Goal: Task Accomplishment & Management: Manage account settings

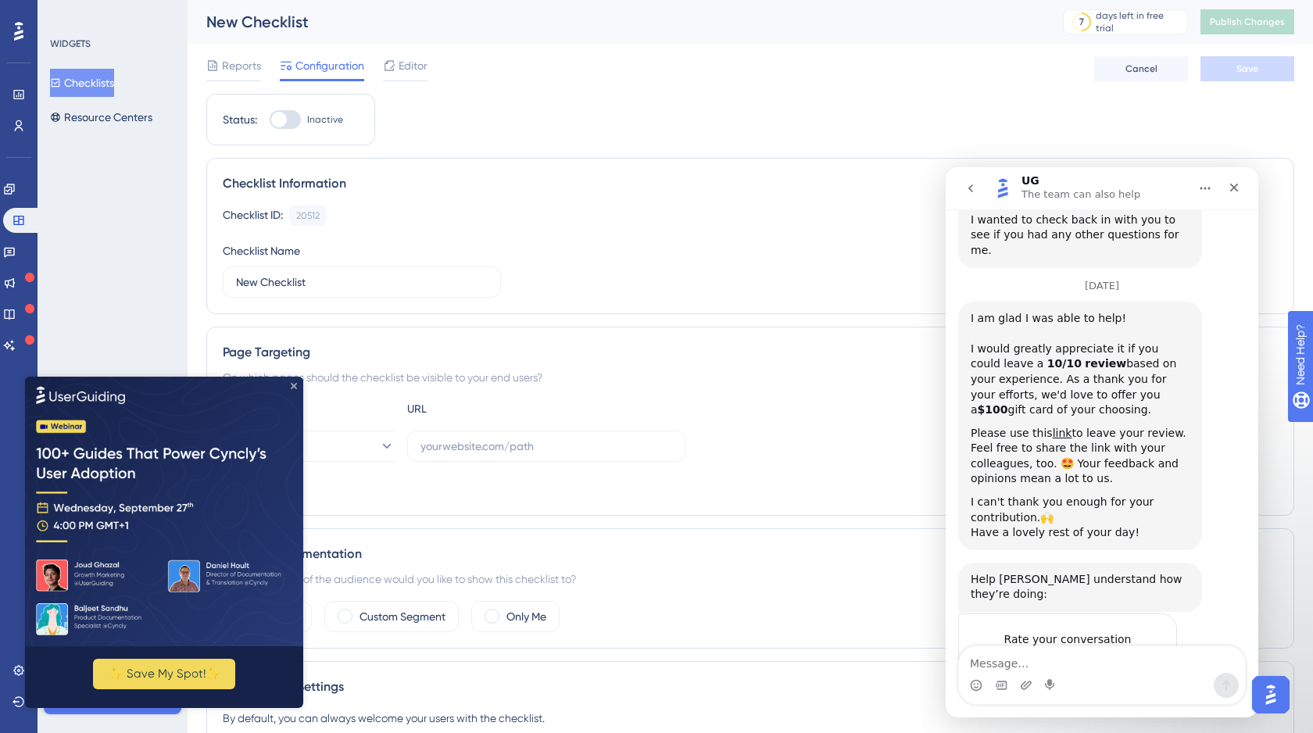
click at [295, 385] on icon "Close Preview" at bounding box center [294, 385] width 6 height 6
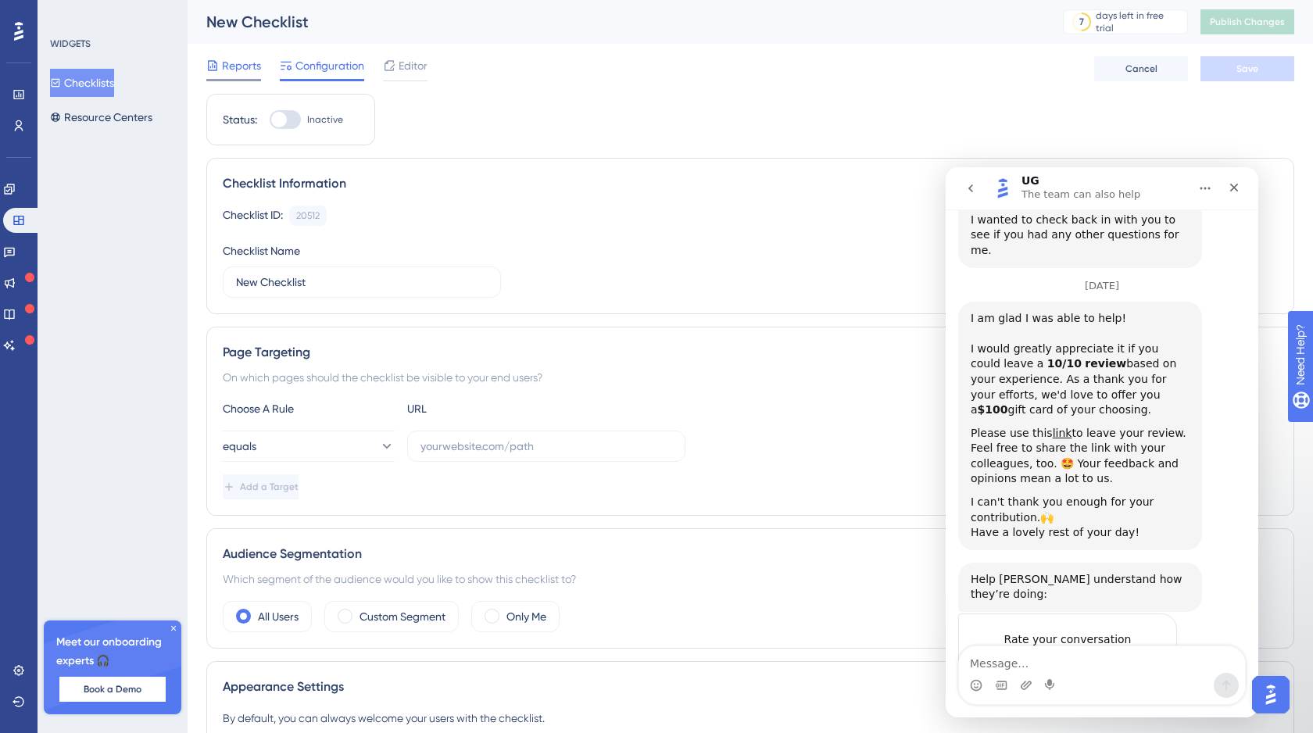
click at [236, 67] on span "Reports" at bounding box center [241, 65] width 39 height 19
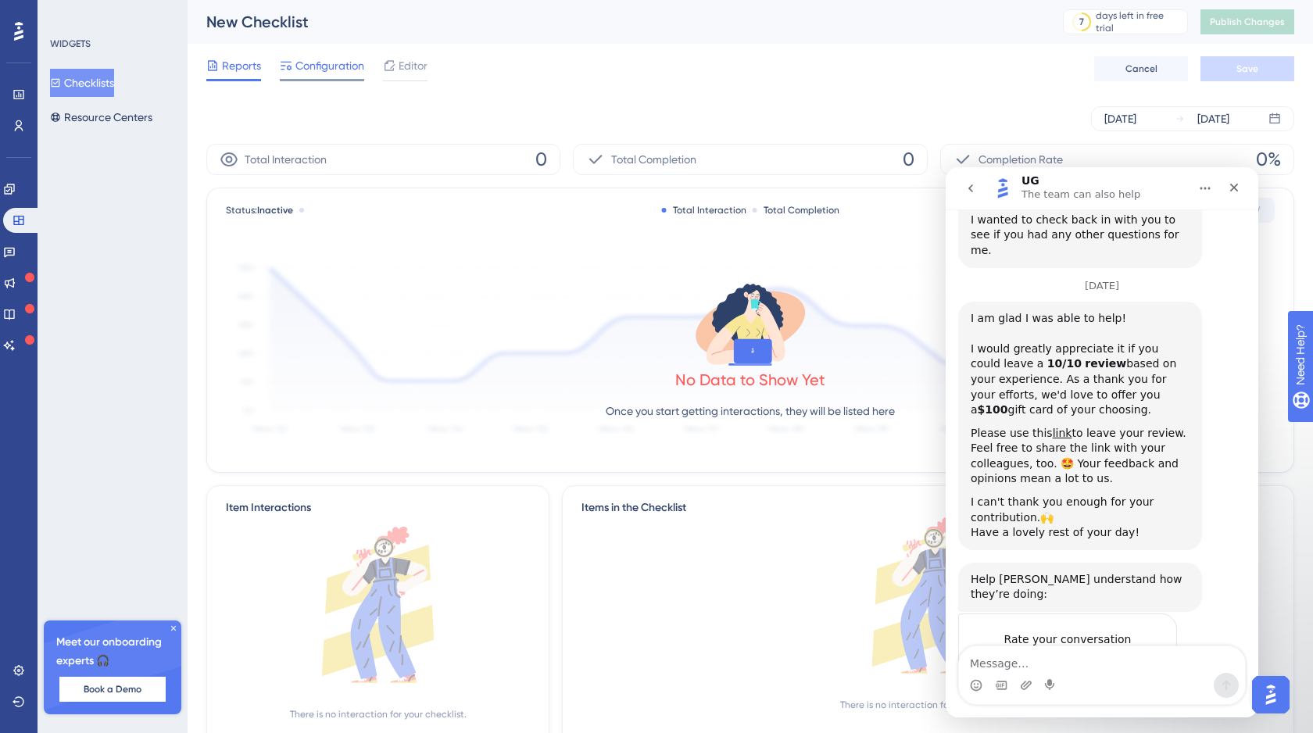
click at [326, 70] on span "Configuration" at bounding box center [329, 65] width 69 height 19
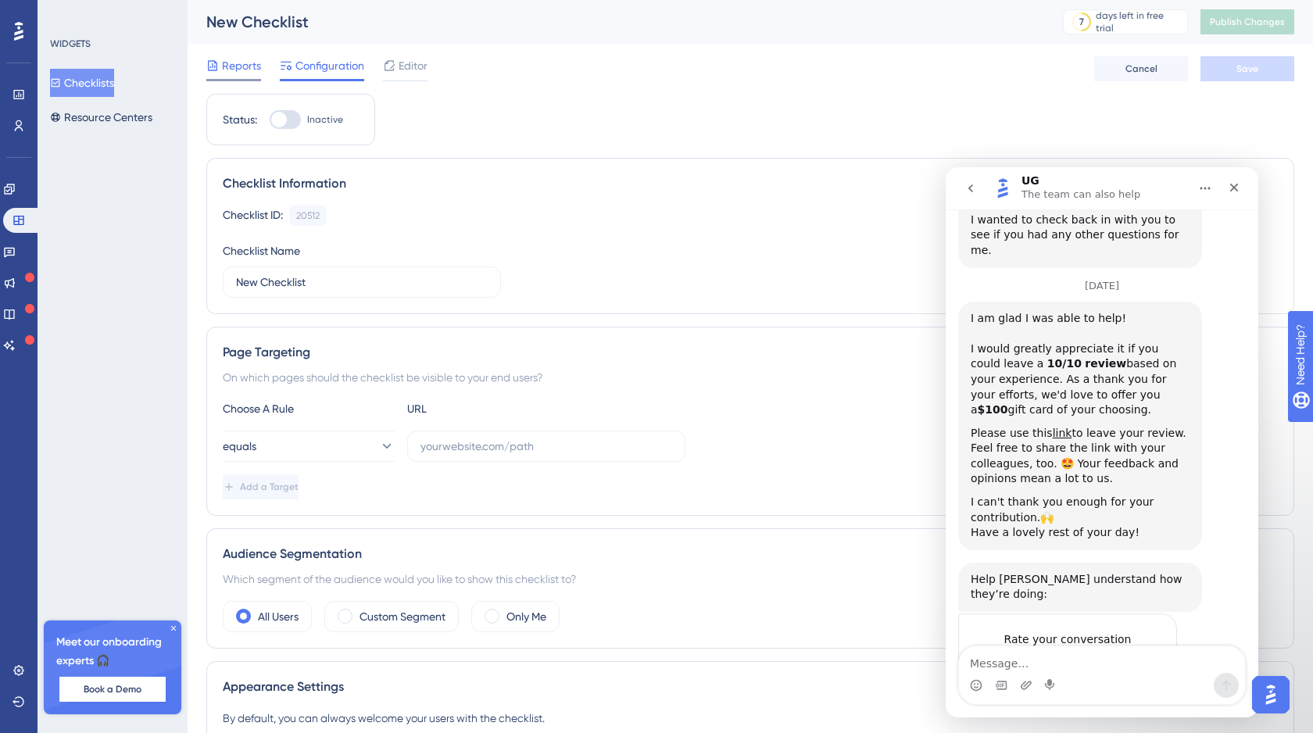
click at [230, 70] on span "Reports" at bounding box center [241, 65] width 39 height 19
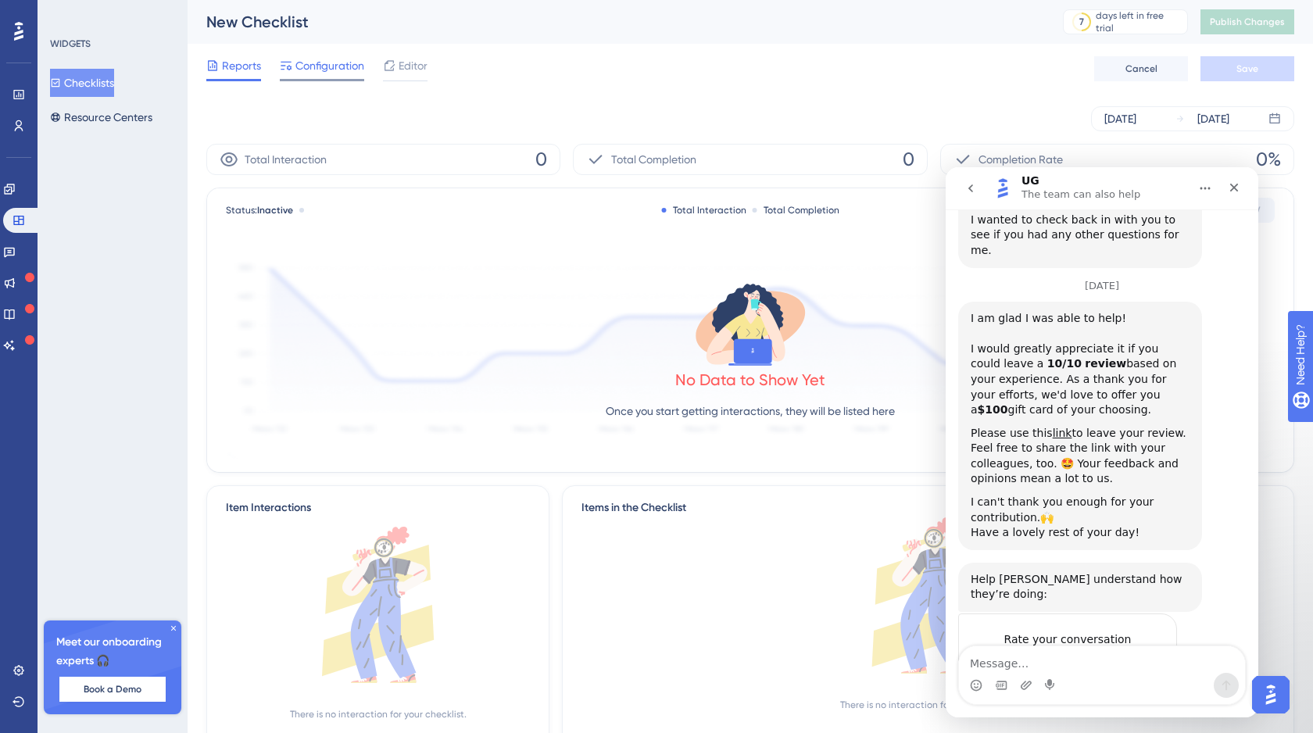
click at [322, 70] on span "Configuration" at bounding box center [329, 65] width 69 height 19
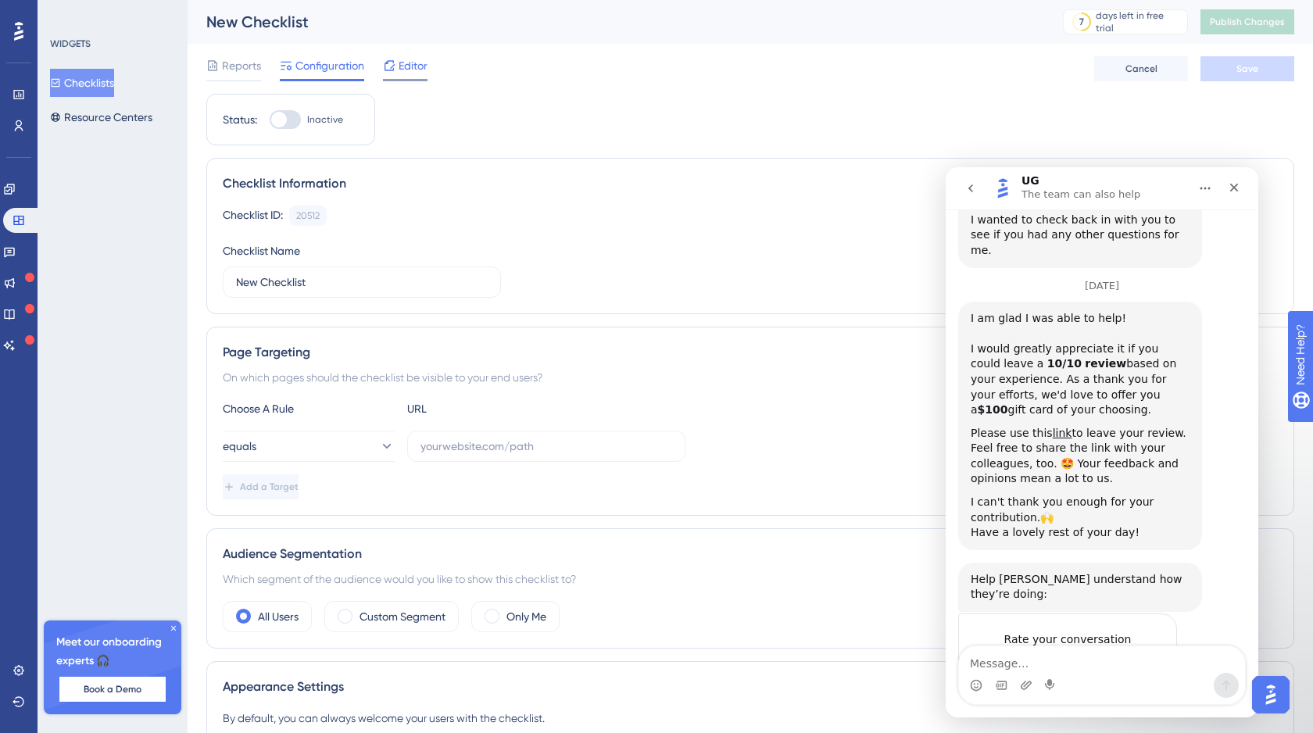
click at [416, 65] on span "Editor" at bounding box center [412, 65] width 29 height 19
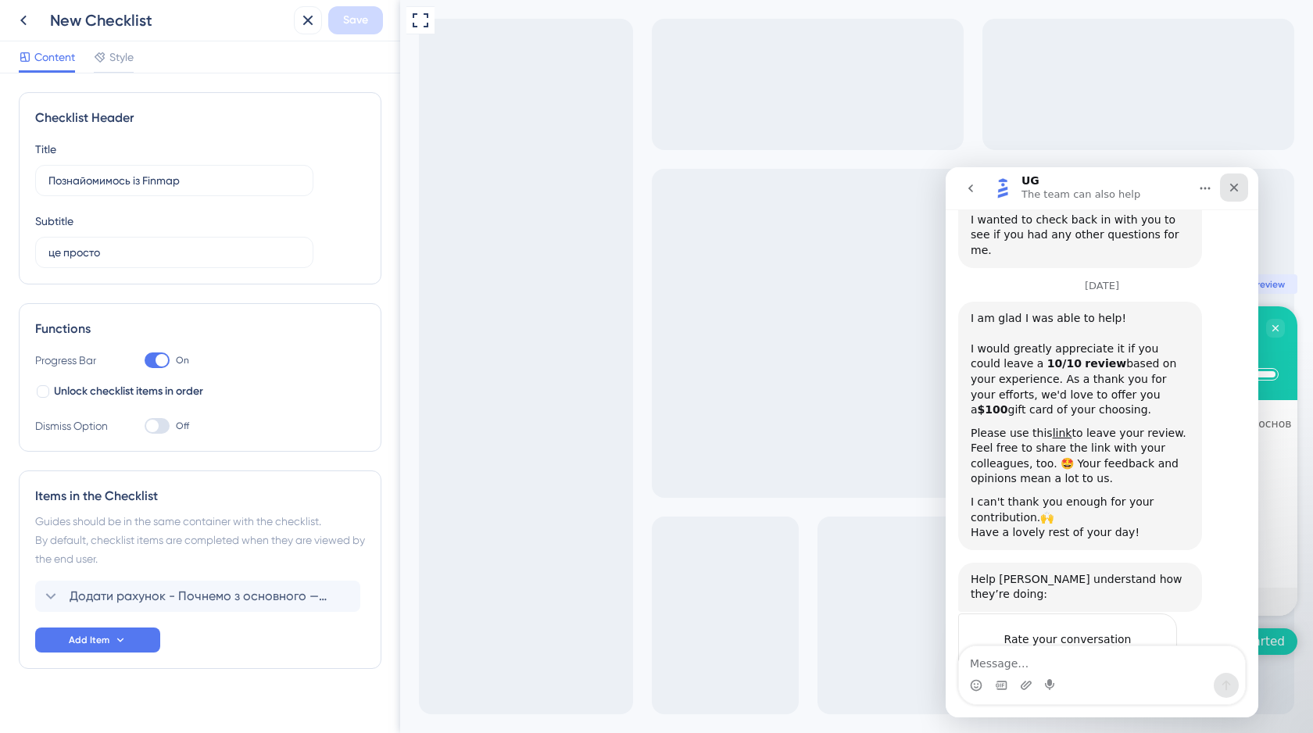
click at [1234, 191] on icon "Close" at bounding box center [1233, 187] width 13 height 13
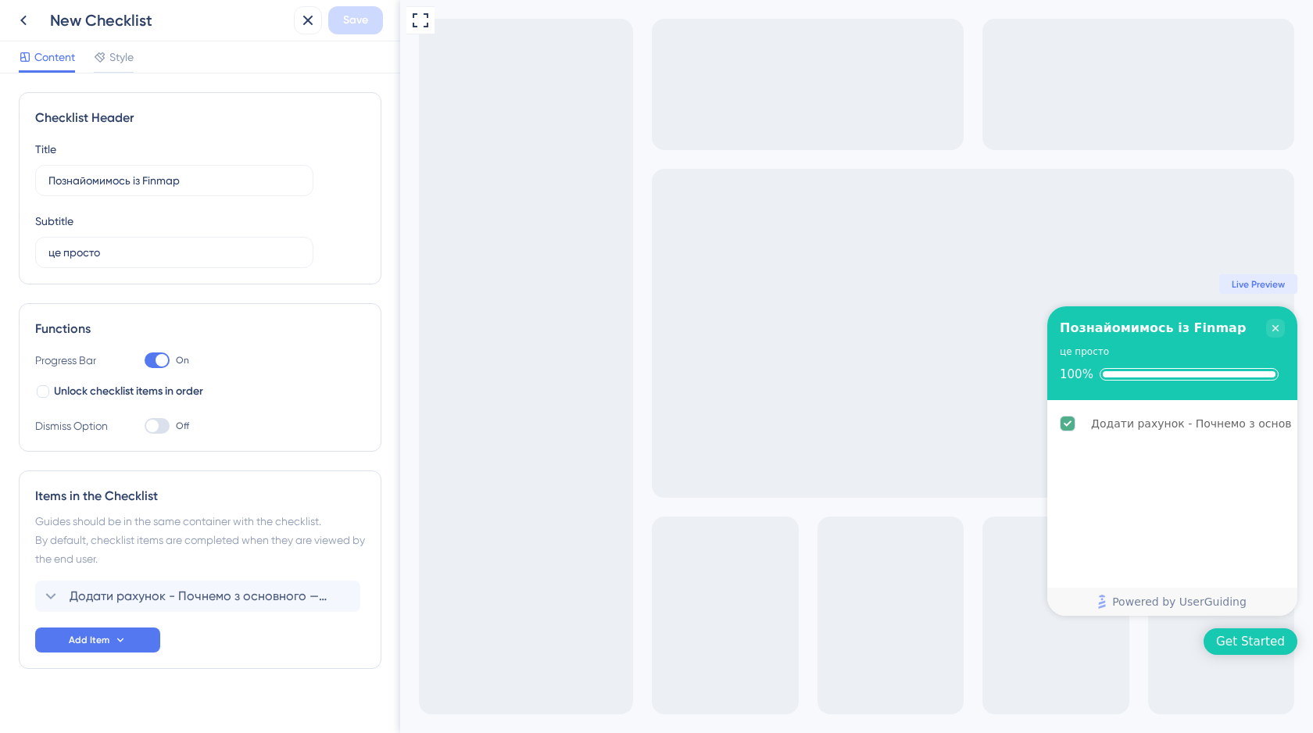
scroll to position [1259, 0]
click at [22, 19] on icon at bounding box center [23, 21] width 6 height 10
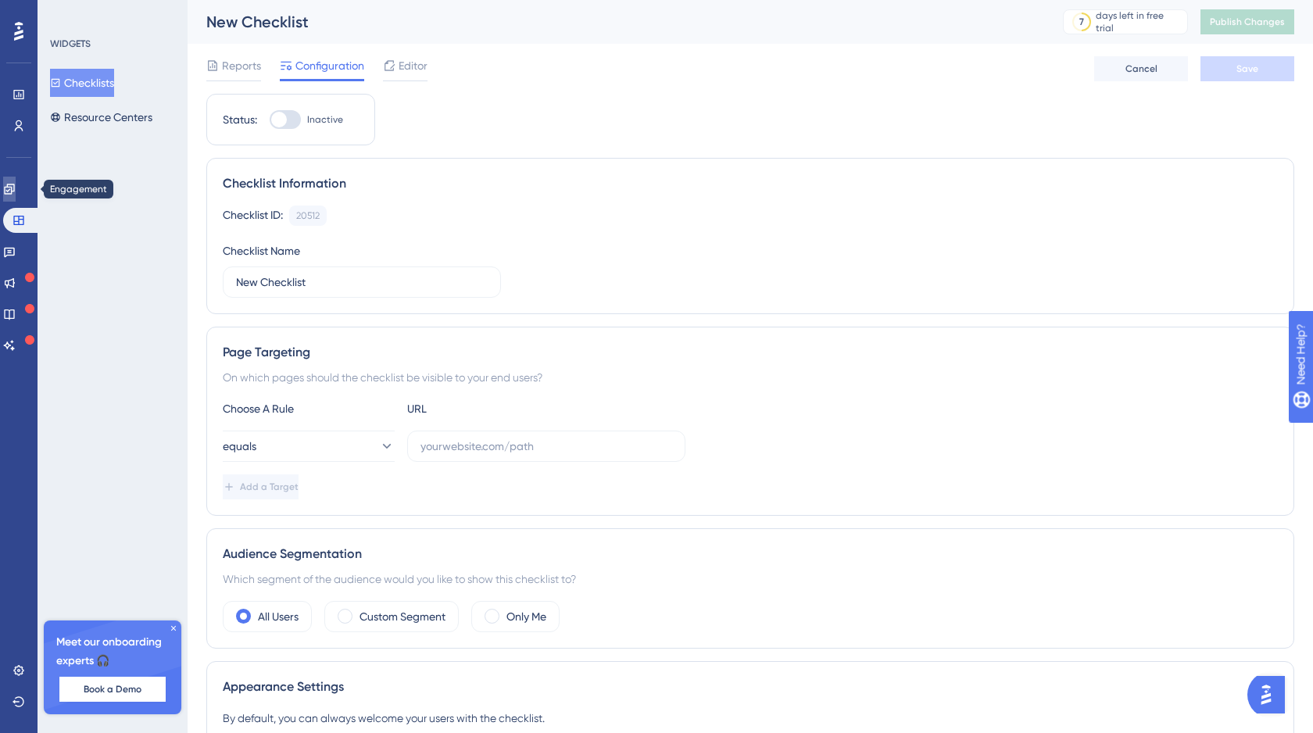
click at [14, 193] on icon at bounding box center [9, 189] width 10 height 10
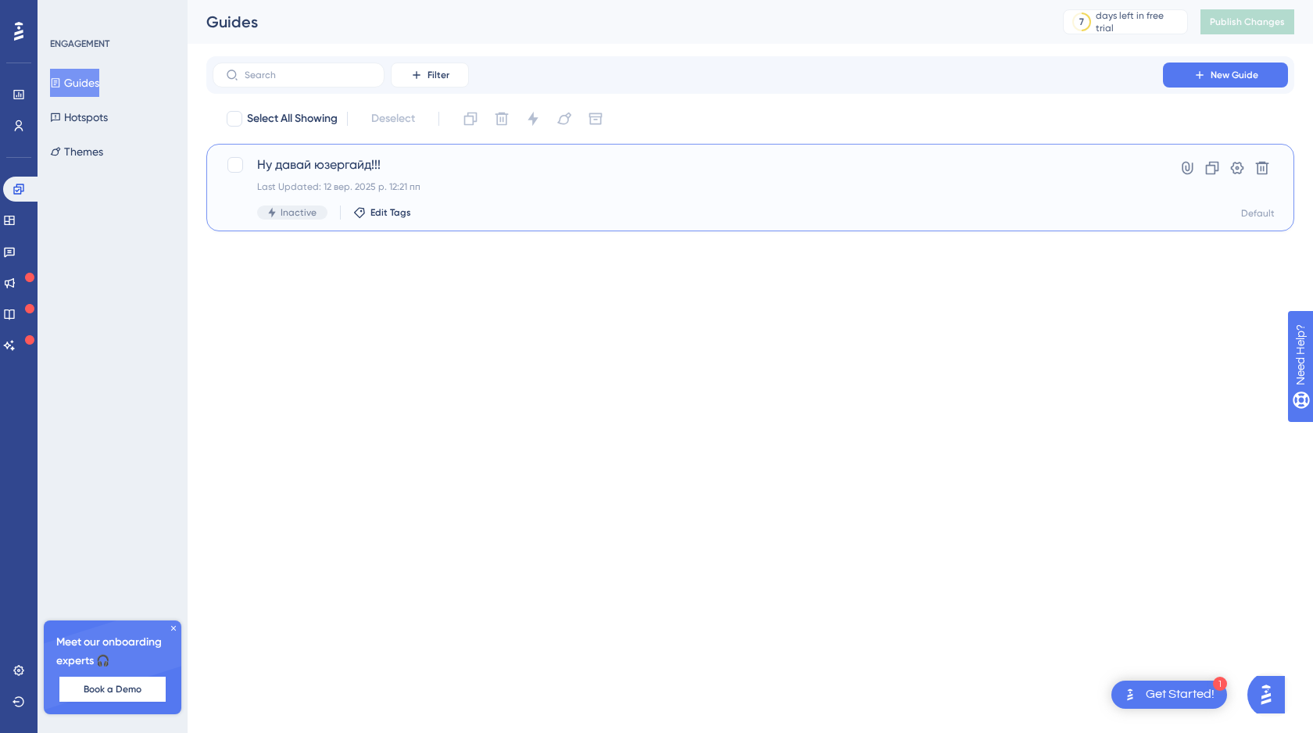
click at [330, 164] on span "Ну давай юзергайд!!!" at bounding box center [687, 164] width 861 height 19
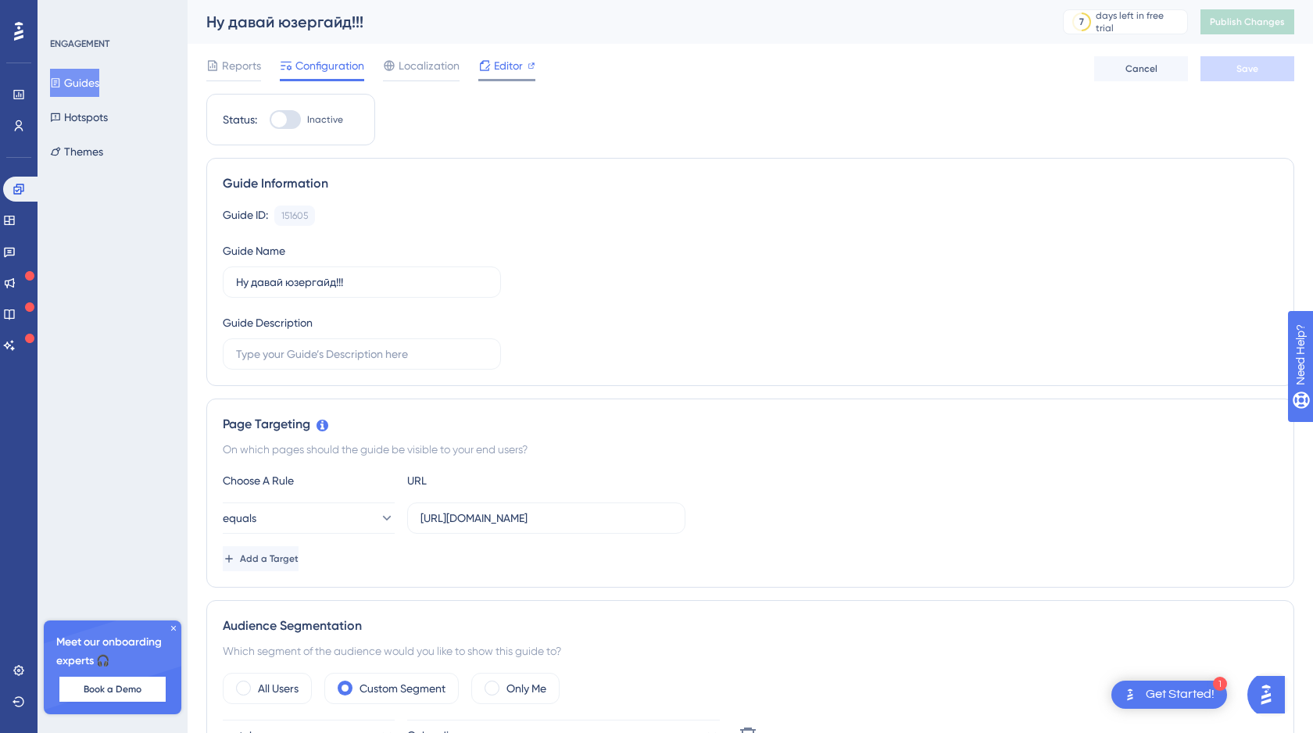
click at [509, 66] on span "Editor" at bounding box center [508, 65] width 29 height 19
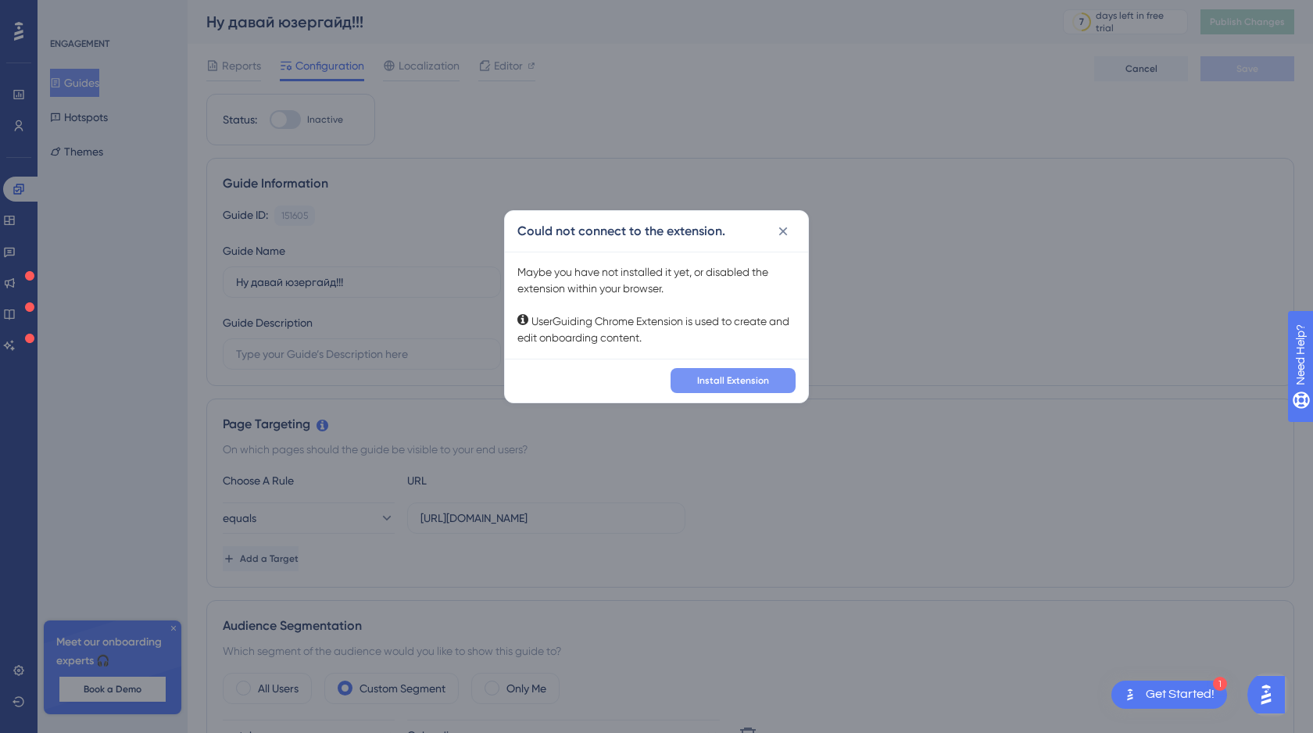
click at [717, 374] on span "Install Extension" at bounding box center [733, 380] width 72 height 13
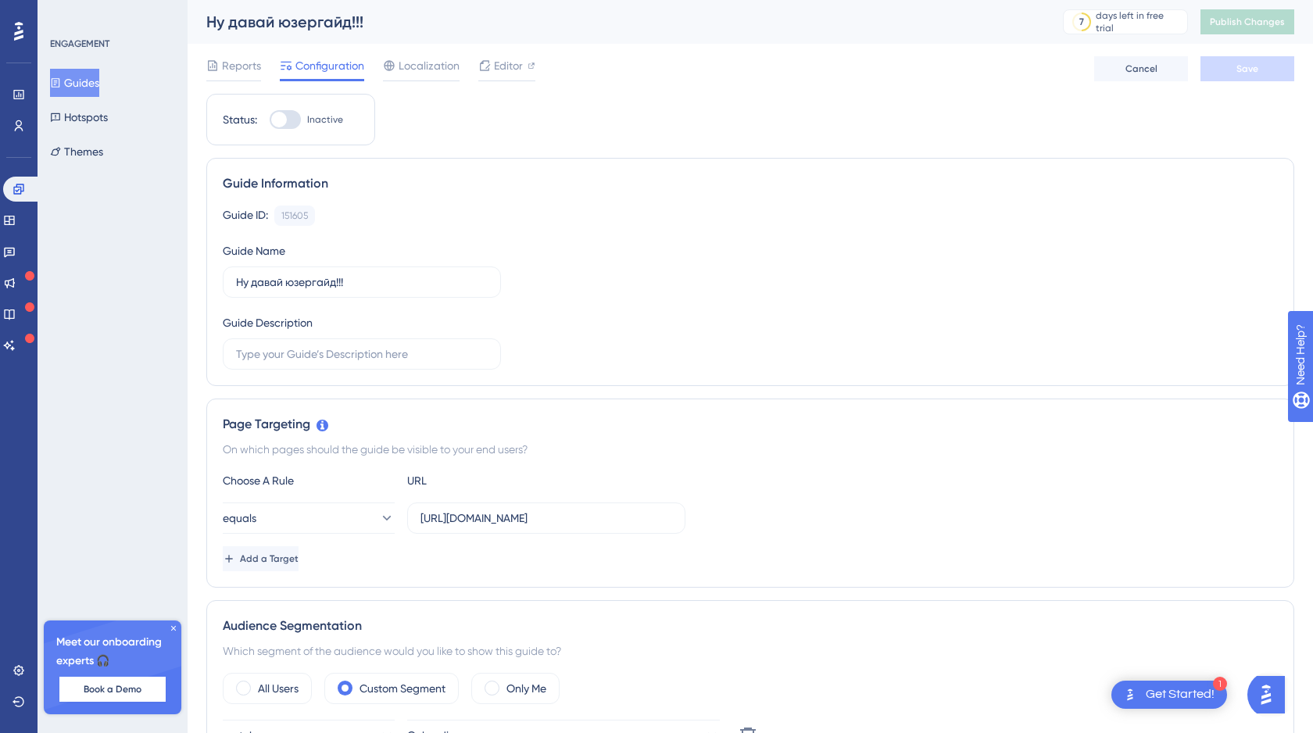
click at [289, 125] on div at bounding box center [285, 119] width 31 height 19
click at [270, 120] on input "Inactive" at bounding box center [269, 120] width 1 height 1
checkbox input "true"
click at [1249, 67] on span "Save" at bounding box center [1247, 69] width 22 height 13
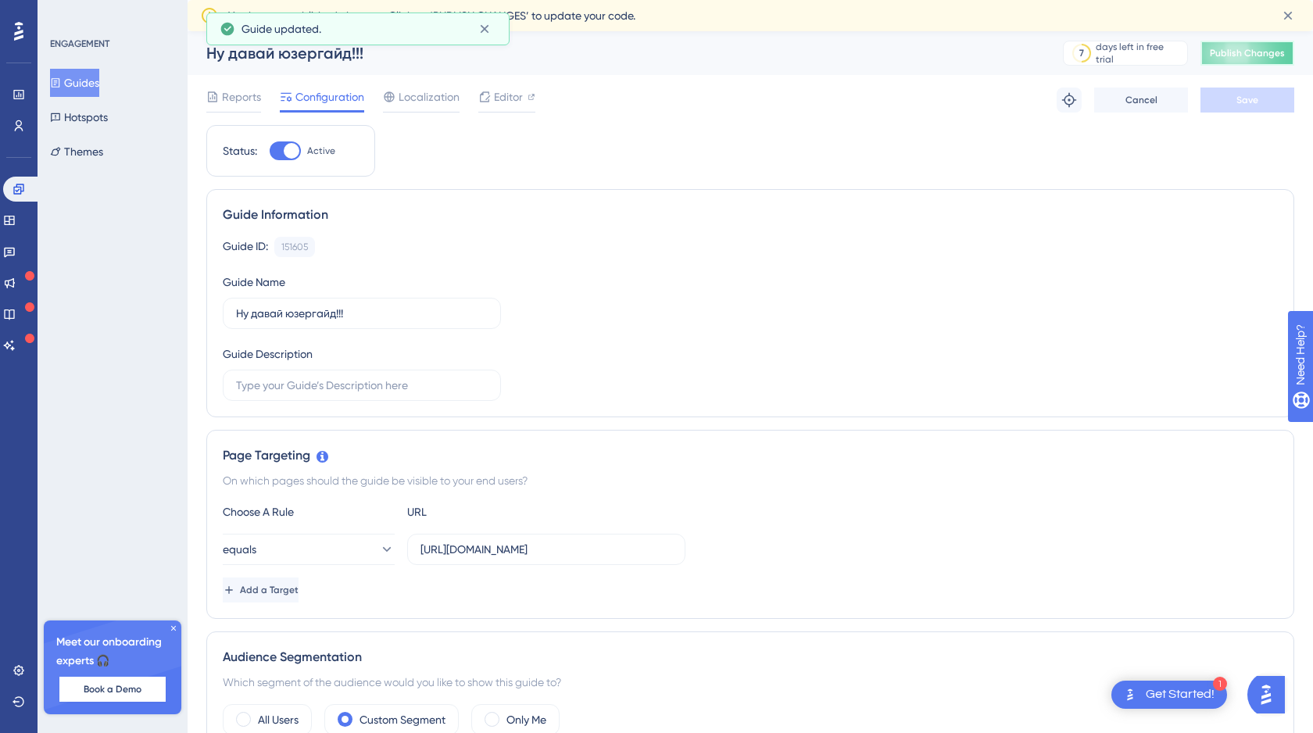
click at [1217, 62] on button "Publish Changes" at bounding box center [1247, 53] width 94 height 25
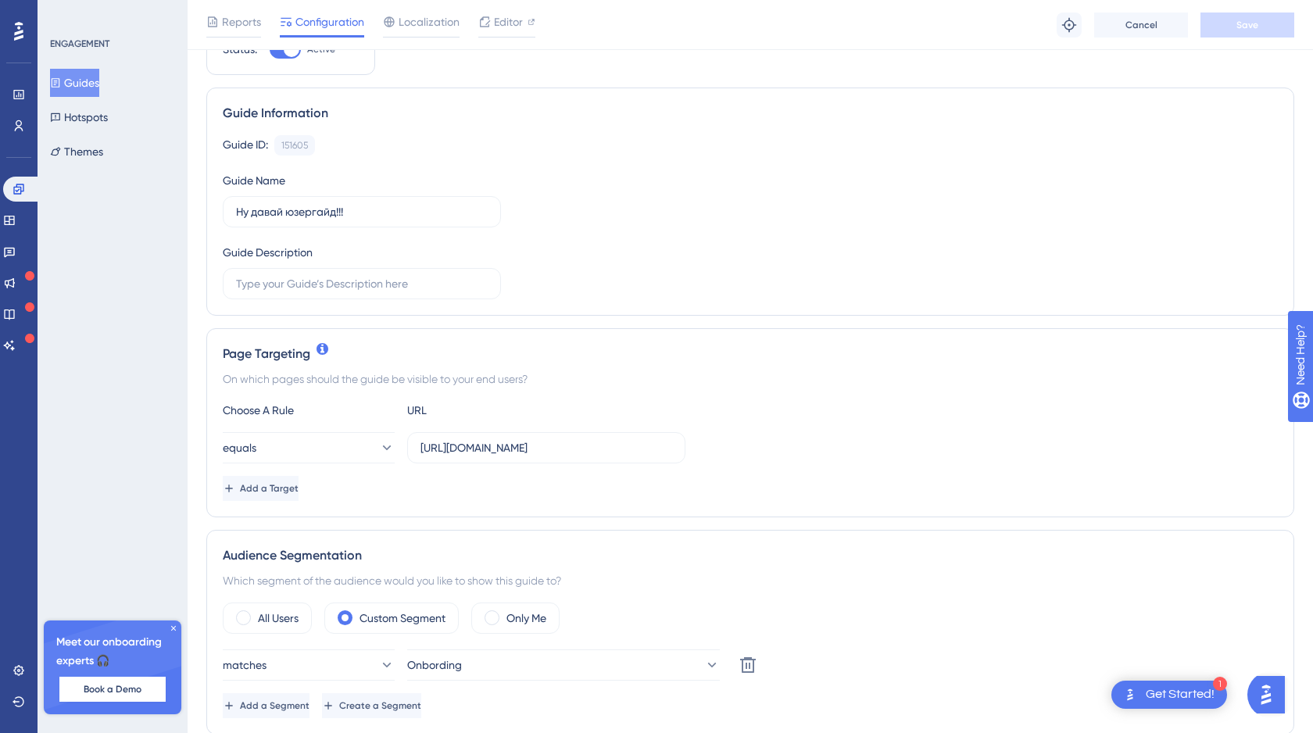
scroll to position [275, 0]
